Goal: Find contact information: Find contact information

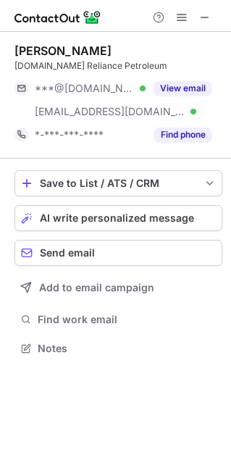
scroll to position [338, 231]
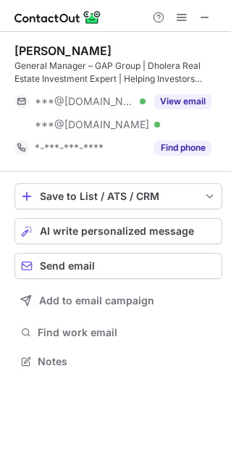
scroll to position [351, 231]
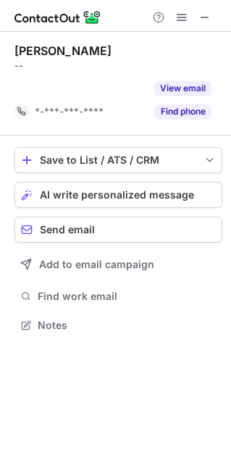
scroll to position [291, 231]
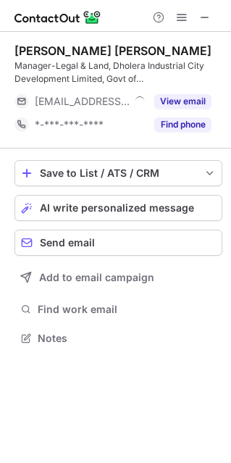
scroll to position [328, 231]
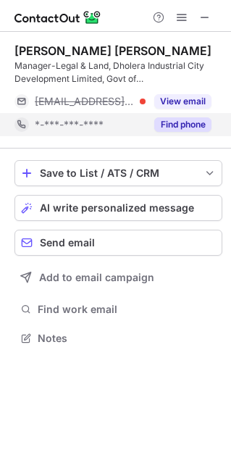
click at [167, 128] on button "Find phone" at bounding box center [182, 124] width 57 height 14
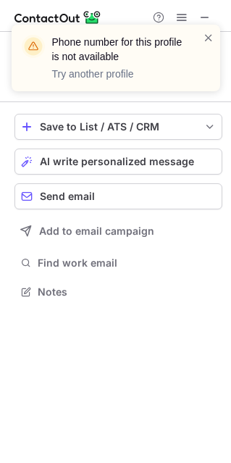
scroll to position [281, 231]
